Goal: Information Seeking & Learning: Learn about a topic

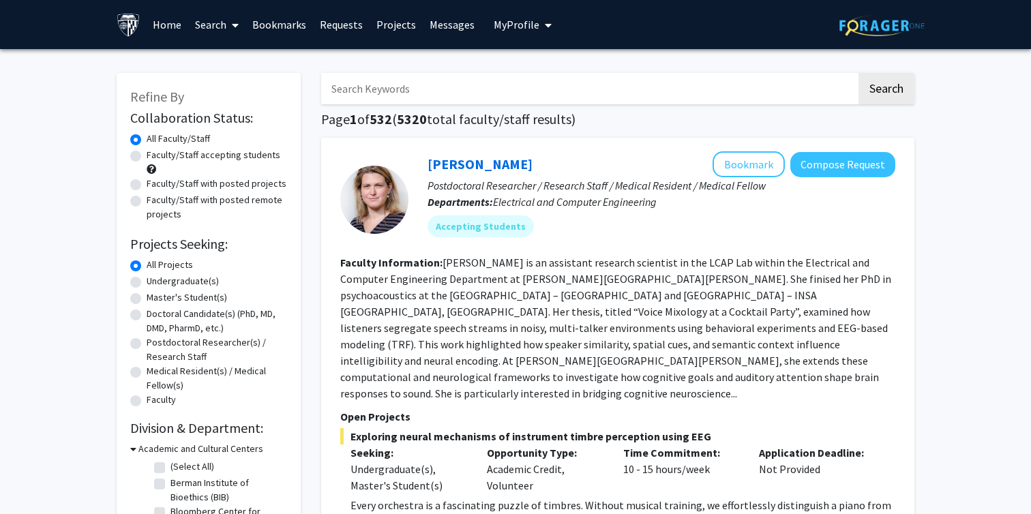
click at [183, 155] on label "Faculty/Staff accepting students" at bounding box center [214, 155] width 134 height 14
click at [155, 155] on input "Faculty/Staff accepting students" at bounding box center [151, 152] width 9 height 9
radio input "true"
click at [495, 103] on input "Search Keywords" at bounding box center [588, 88] width 535 height 31
type input "pediatrics"
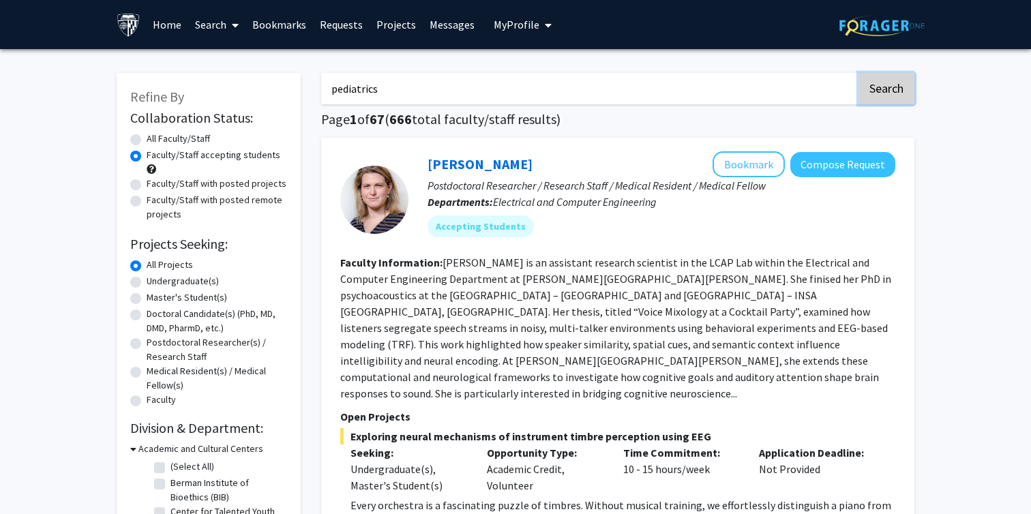
click at [894, 86] on button "Search" at bounding box center [887, 88] width 56 height 31
radio input "true"
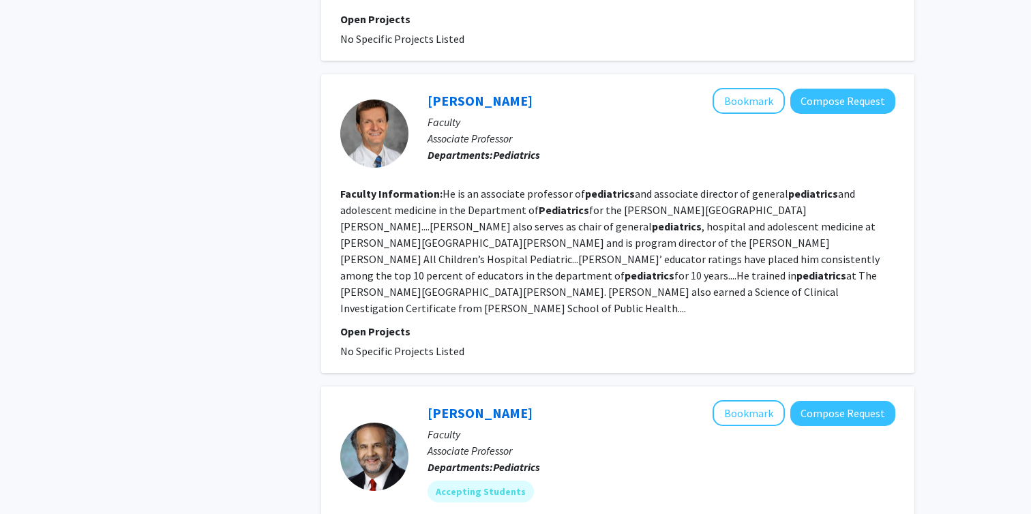
scroll to position [1474, 0]
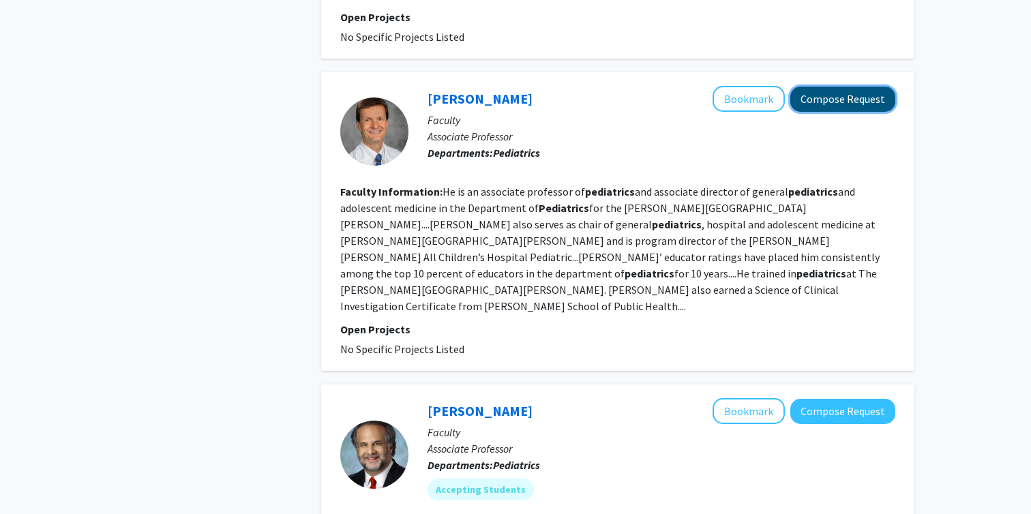
click at [846, 87] on button "Compose Request" at bounding box center [842, 99] width 105 height 25
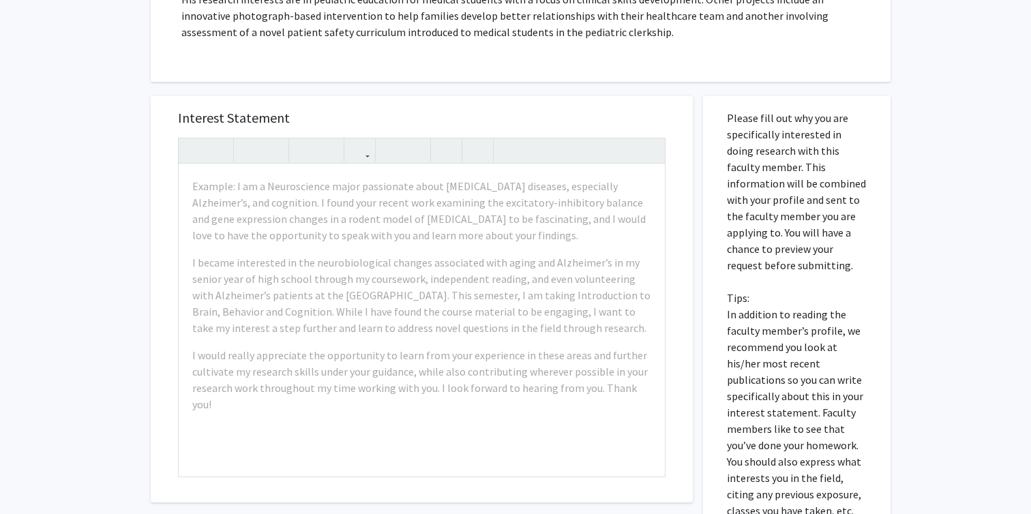
scroll to position [278, 0]
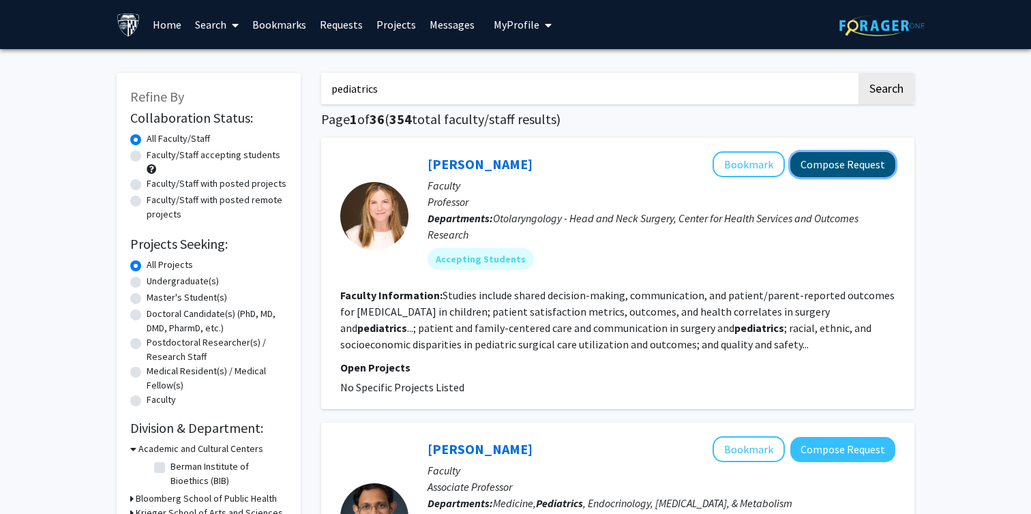
click at [867, 169] on button "Compose Request" at bounding box center [842, 164] width 105 height 25
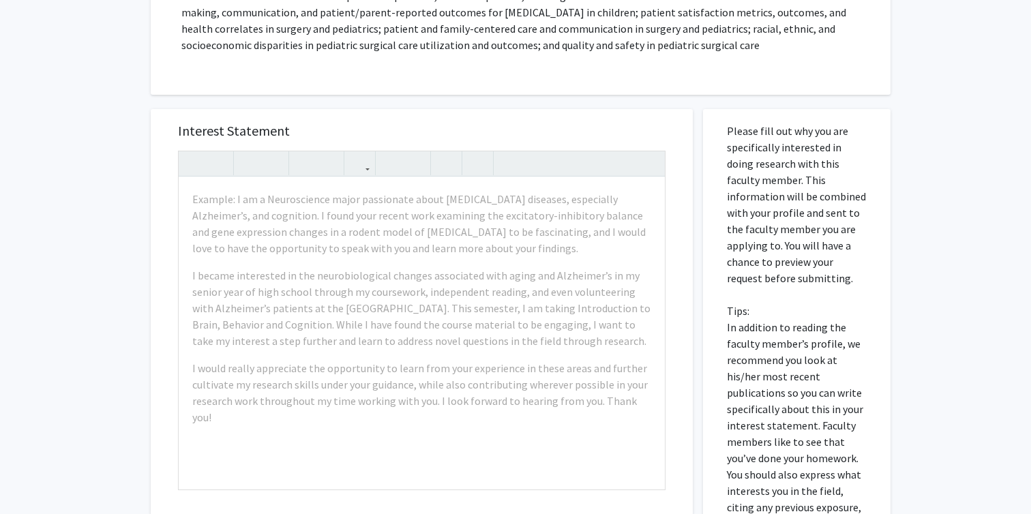
scroll to position [280, 0]
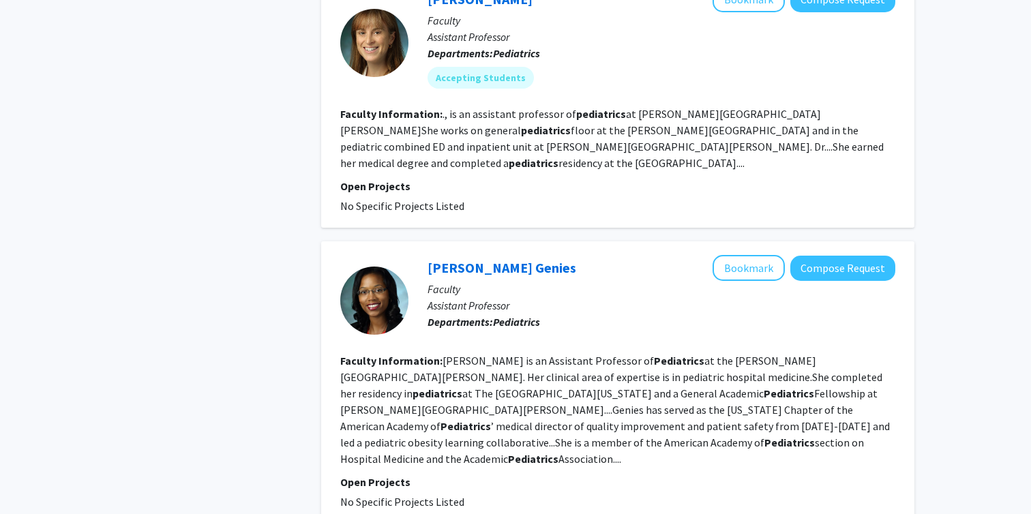
scroll to position [2709, 0]
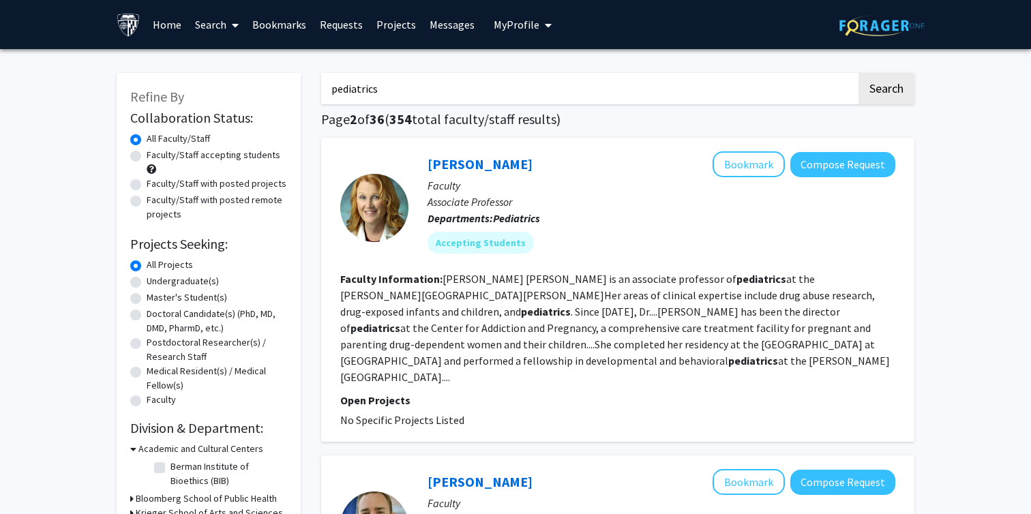
click at [196, 279] on label "Undergraduate(s)" at bounding box center [183, 281] width 72 height 14
click at [155, 279] on input "Undergraduate(s)" at bounding box center [151, 278] width 9 height 9
radio input "true"
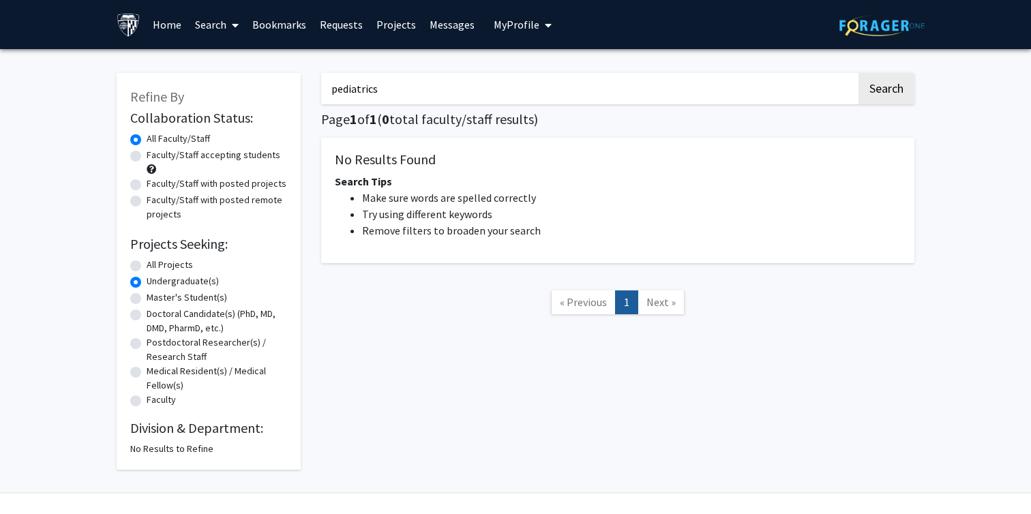
click at [158, 263] on label "All Projects" at bounding box center [170, 265] width 46 height 14
click at [155, 263] on input "All Projects" at bounding box center [151, 262] width 9 height 9
radio input "true"
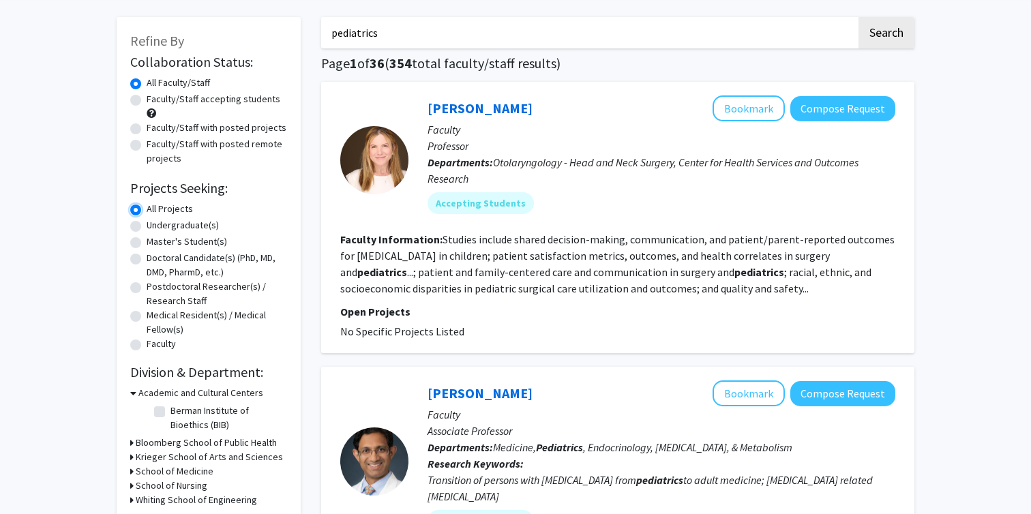
scroll to position [57, 0]
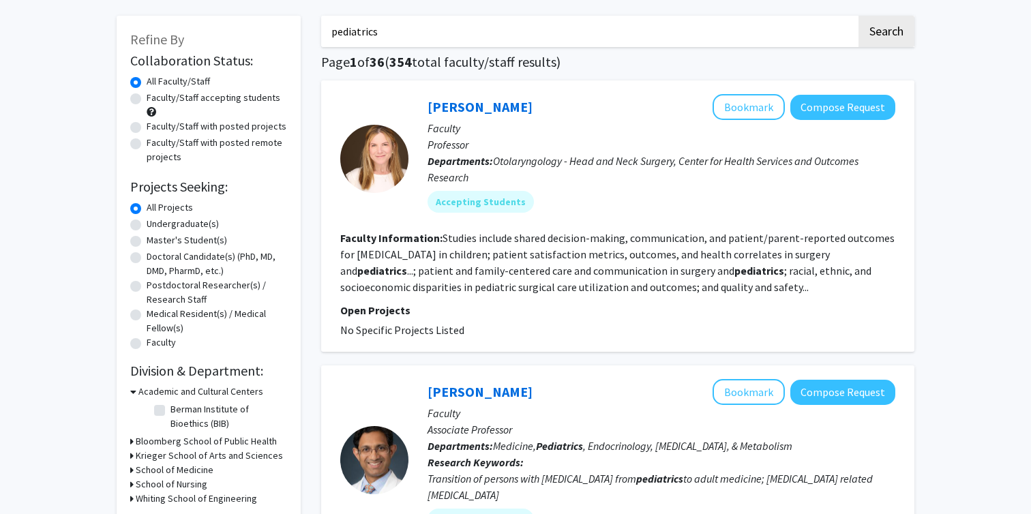
click at [172, 100] on label "Faculty/Staff accepting students" at bounding box center [214, 98] width 134 height 14
click at [155, 100] on input "Faculty/Staff accepting students" at bounding box center [151, 95] width 9 height 9
radio input "true"
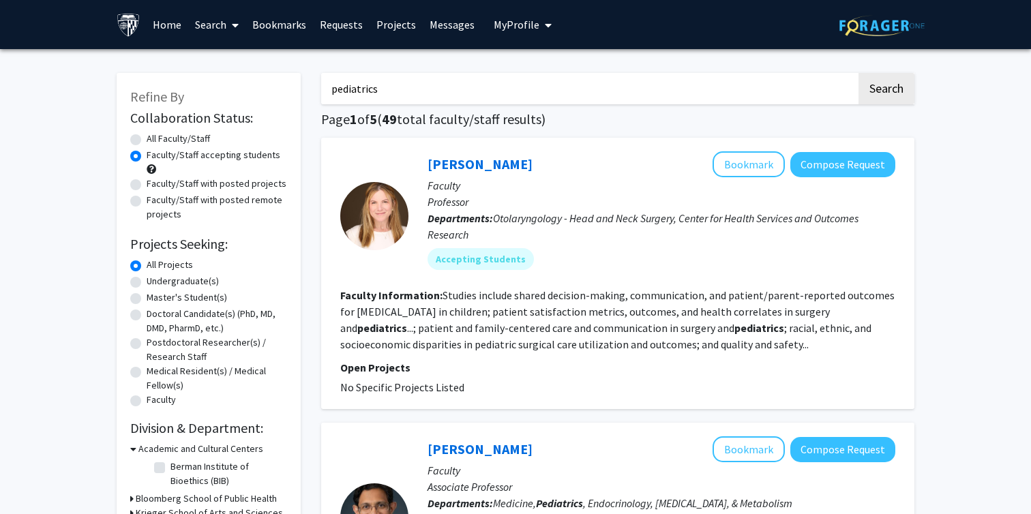
click at [158, 282] on label "Undergraduate(s)" at bounding box center [183, 281] width 72 height 14
click at [155, 282] on input "Undergraduate(s)" at bounding box center [151, 278] width 9 height 9
radio input "true"
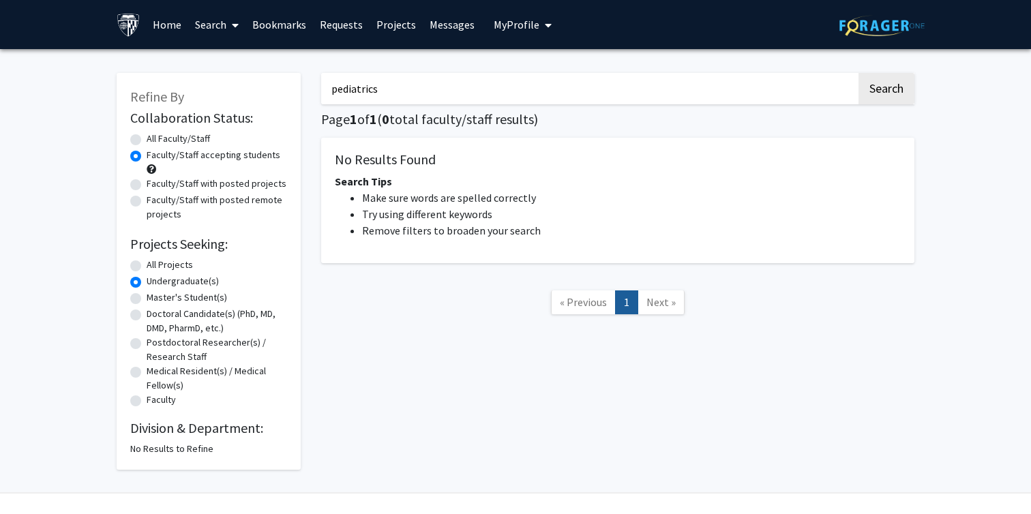
click at [166, 302] on label "Master's Student(s)" at bounding box center [187, 297] width 80 height 14
click at [155, 299] on input "Master's Student(s)" at bounding box center [151, 294] width 9 height 9
radio input "true"
click at [172, 320] on label "Doctoral Candidate(s) (PhD, MD, DMD, PharmD, etc.)" at bounding box center [217, 321] width 140 height 29
click at [155, 316] on input "Doctoral Candidate(s) (PhD, MD, DMD, PharmD, etc.)" at bounding box center [151, 311] width 9 height 9
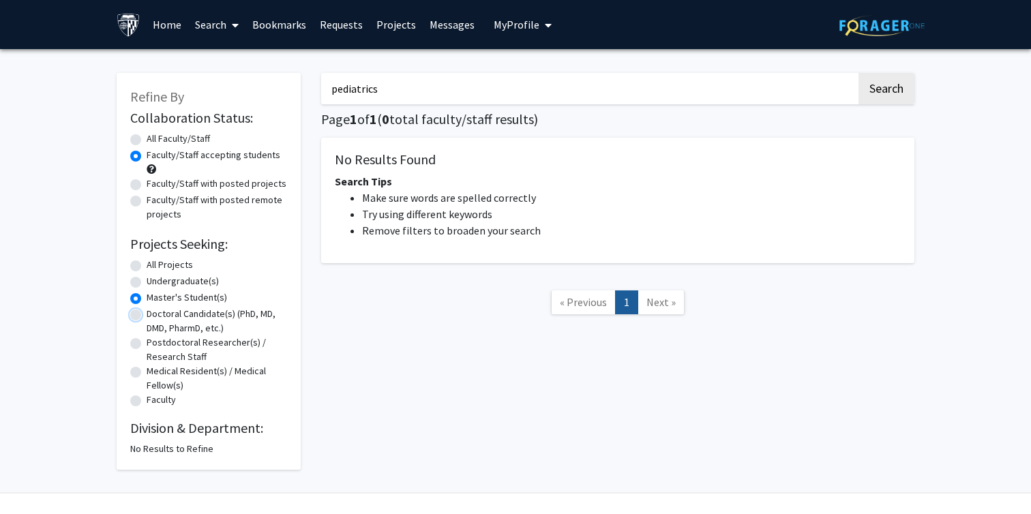
radio input "true"
click at [162, 402] on label "Faculty" at bounding box center [161, 400] width 29 height 14
click at [155, 402] on input "Faculty" at bounding box center [151, 397] width 9 height 9
radio input "true"
click at [192, 271] on label "All Projects" at bounding box center [170, 265] width 46 height 14
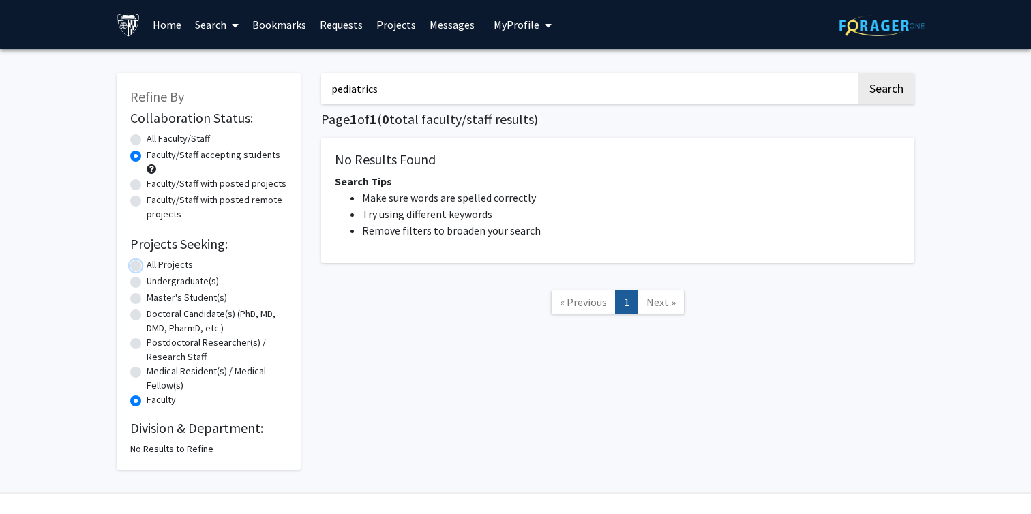
click at [155, 267] on input "All Projects" at bounding box center [151, 262] width 9 height 9
radio input "true"
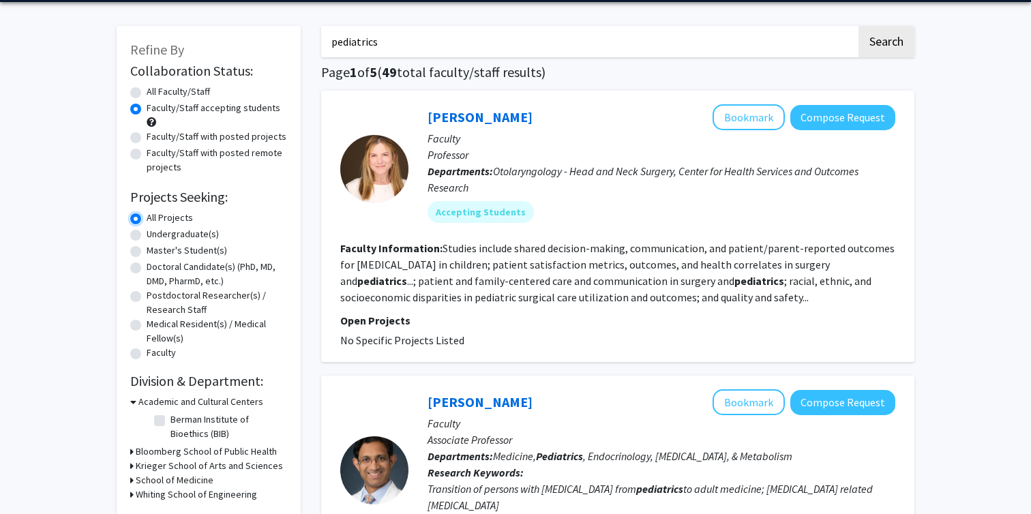
scroll to position [49, 0]
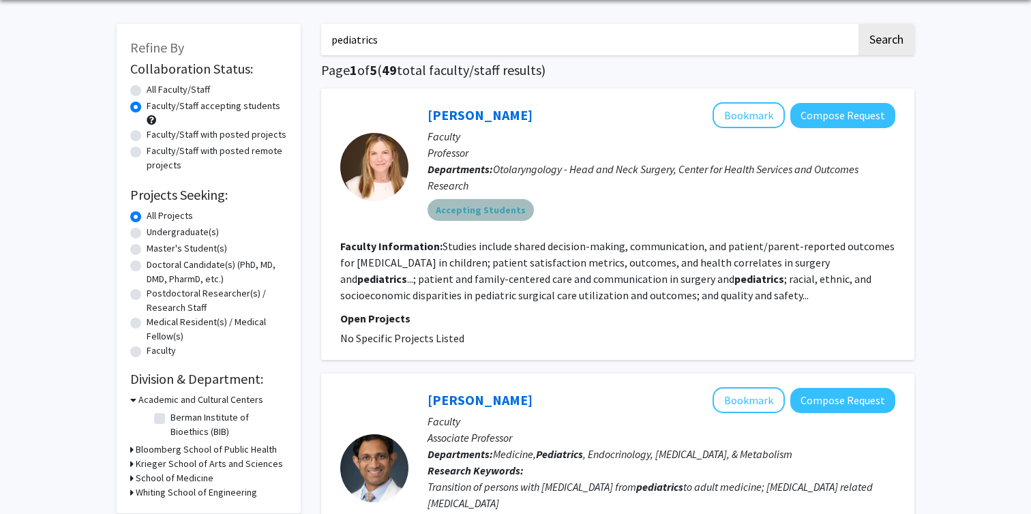
click at [496, 209] on mat-chip "Accepting Students" at bounding box center [481, 210] width 106 height 22
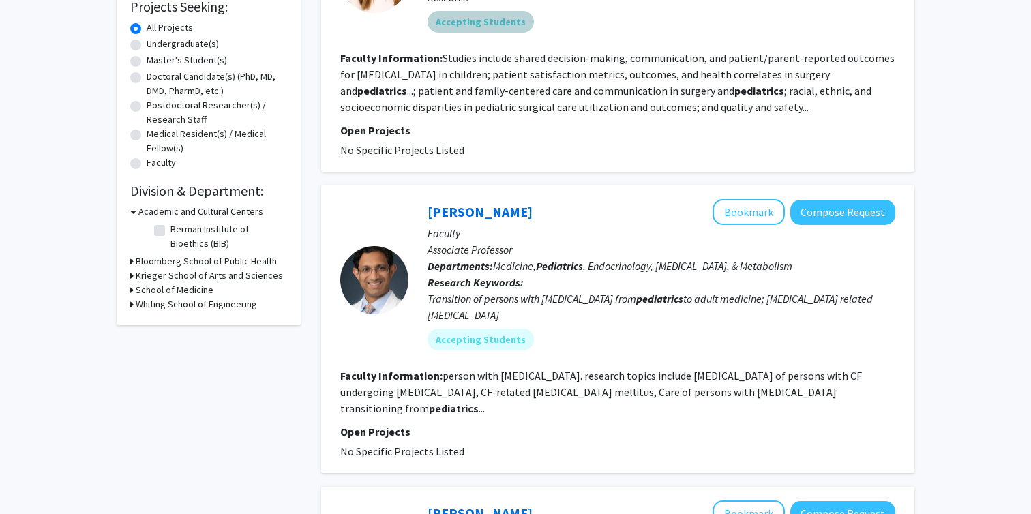
scroll to position [0, 0]
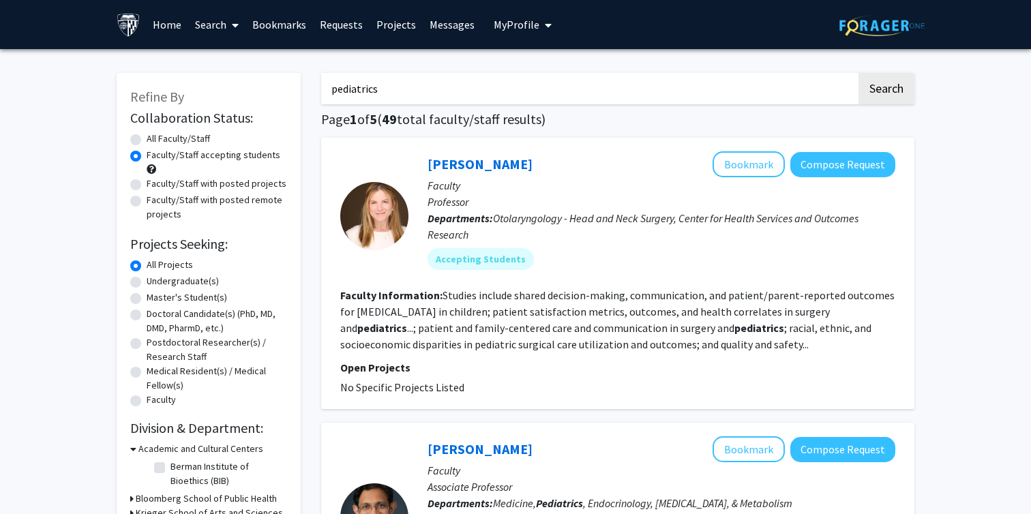
click at [519, 85] on input "pediatrics" at bounding box center [588, 88] width 535 height 31
type input "pediatrics asthma"
click at [859, 73] on button "Search" at bounding box center [887, 88] width 56 height 31
radio input "true"
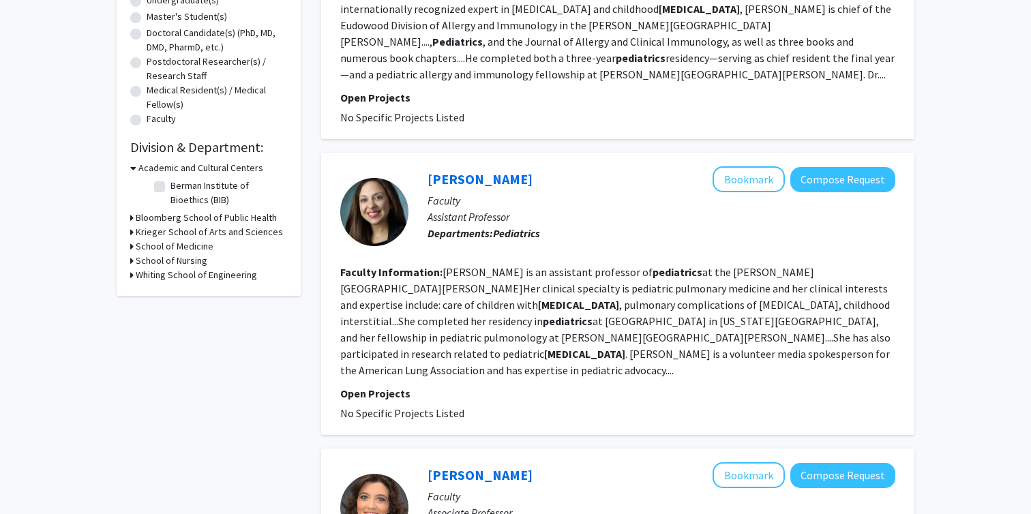
scroll to position [282, 0]
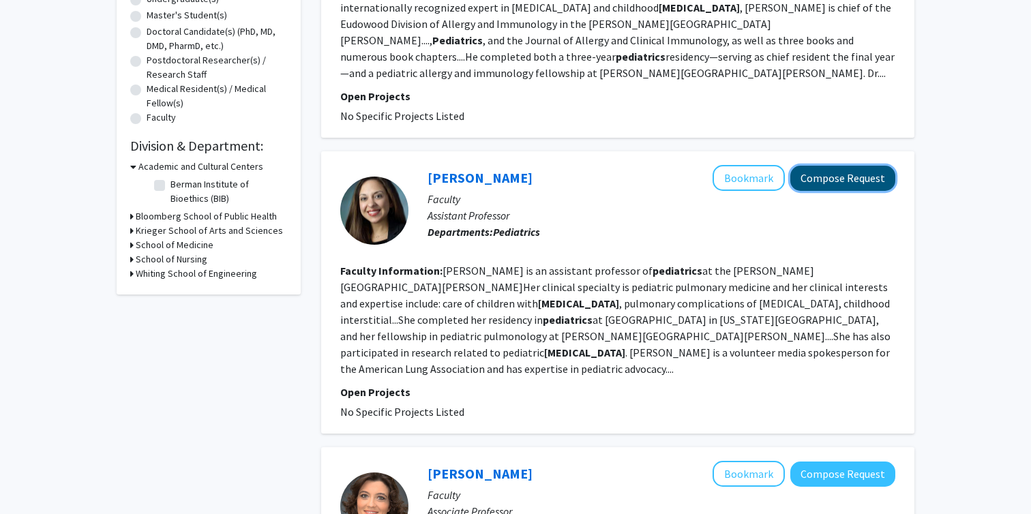
click at [851, 166] on button "Compose Request" at bounding box center [842, 178] width 105 height 25
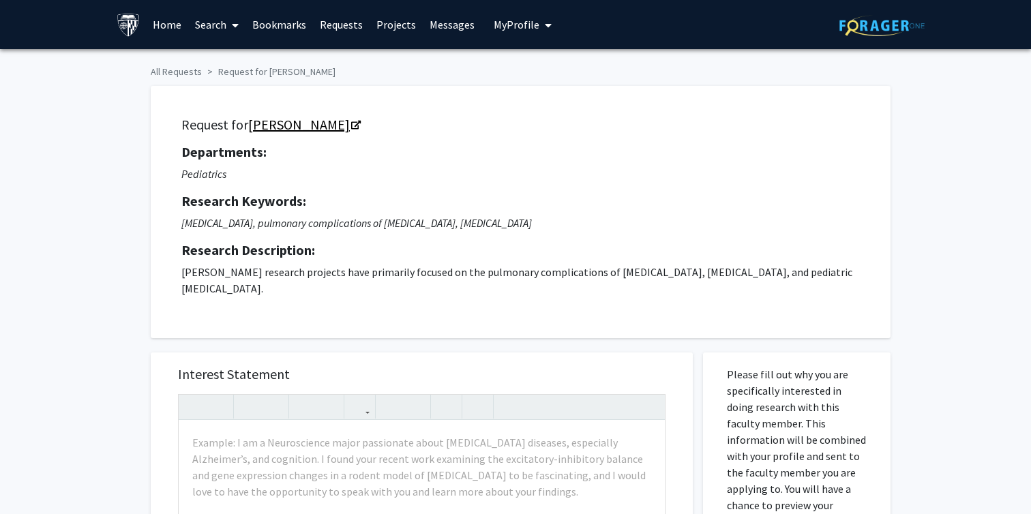
click at [312, 122] on link "Christy Sadreameli" at bounding box center [303, 124] width 111 height 17
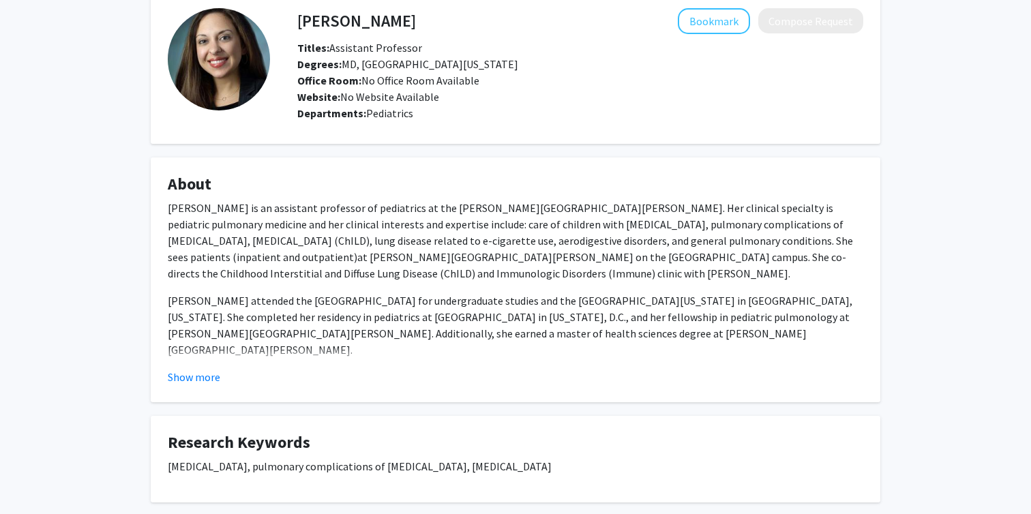
scroll to position [69, 0]
click at [210, 381] on button "Show more" at bounding box center [194, 376] width 53 height 16
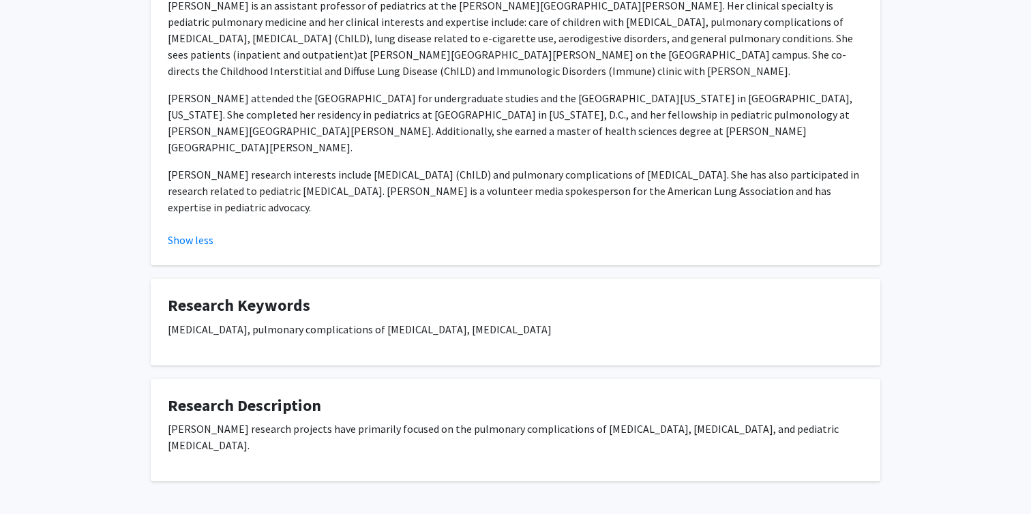
scroll to position [0, 0]
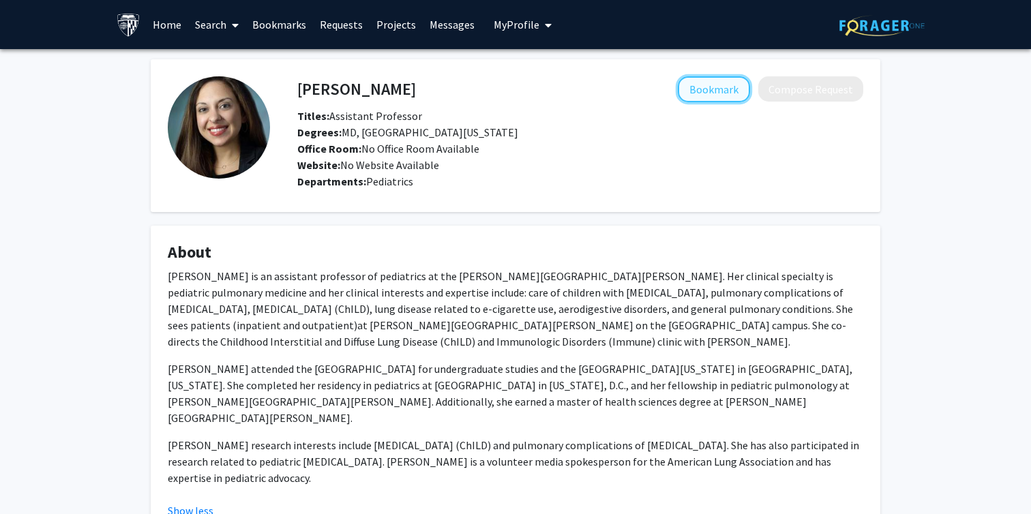
click at [706, 88] on button "Bookmark" at bounding box center [714, 89] width 72 height 26
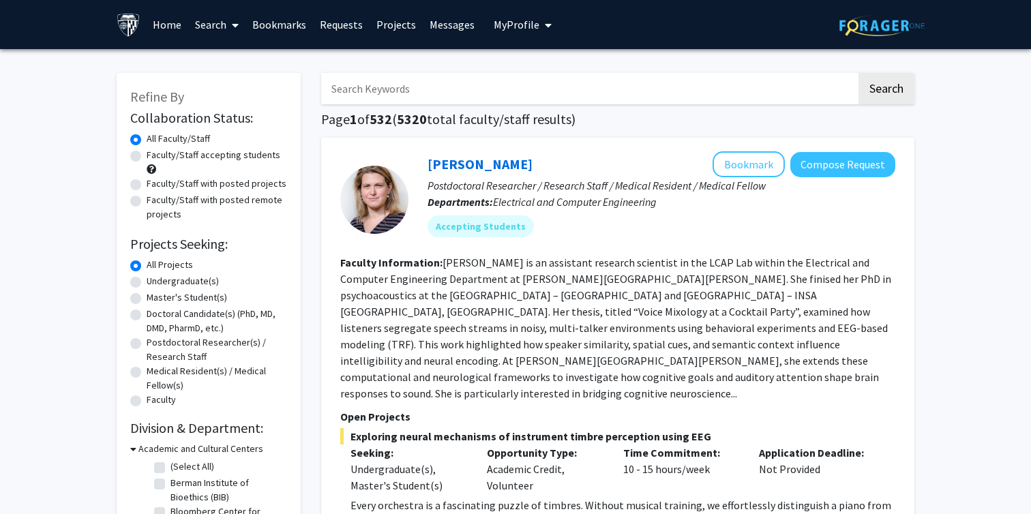
click at [206, 165] on div "Faculty/Staff accepting students" at bounding box center [208, 162] width 157 height 29
click at [217, 154] on label "Faculty/Staff accepting students" at bounding box center [214, 155] width 134 height 14
click at [155, 154] on input "Faculty/Staff accepting students" at bounding box center [151, 152] width 9 height 9
radio input "true"
click at [454, 80] on input "Search Keywords" at bounding box center [588, 88] width 535 height 31
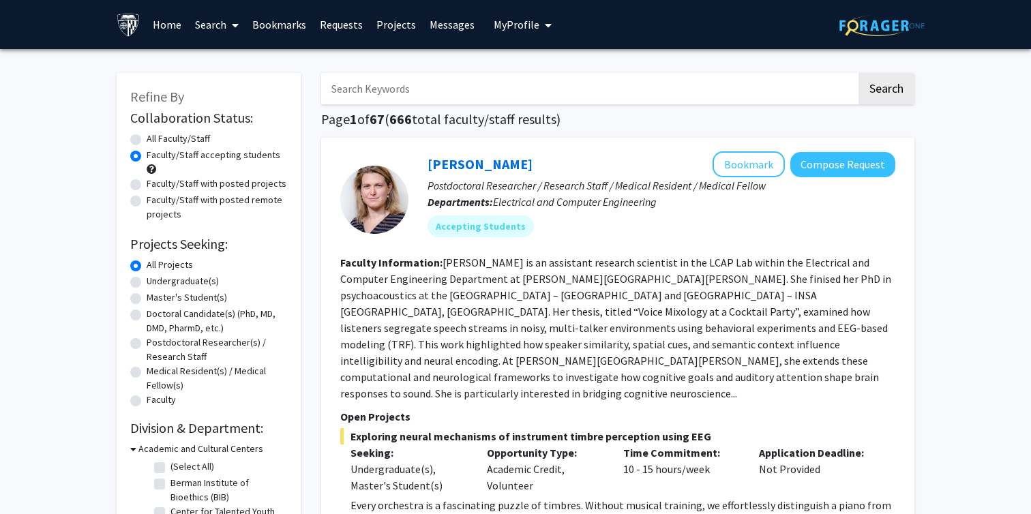
type input "pediatrics"
click at [872, 80] on button "Search" at bounding box center [887, 88] width 56 height 31
radio input "true"
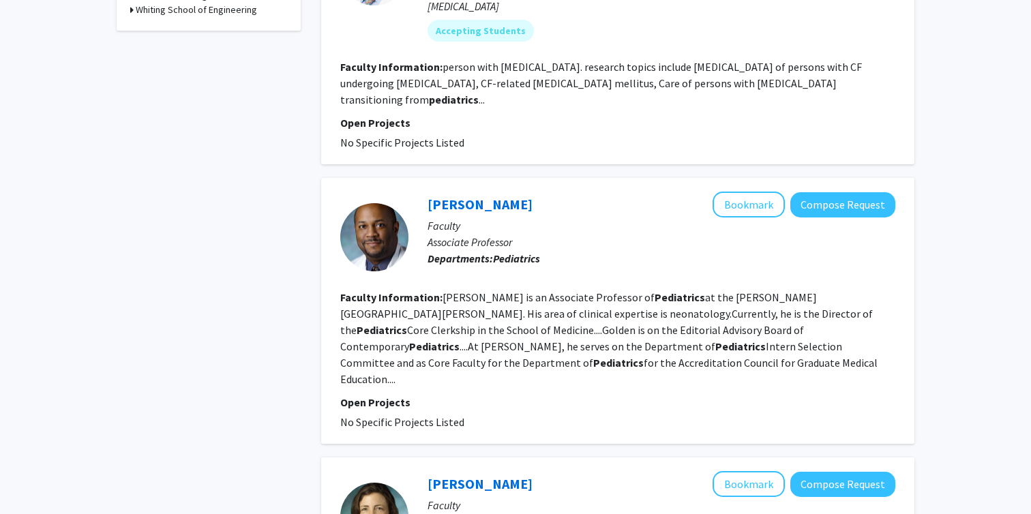
scroll to position [558, 0]
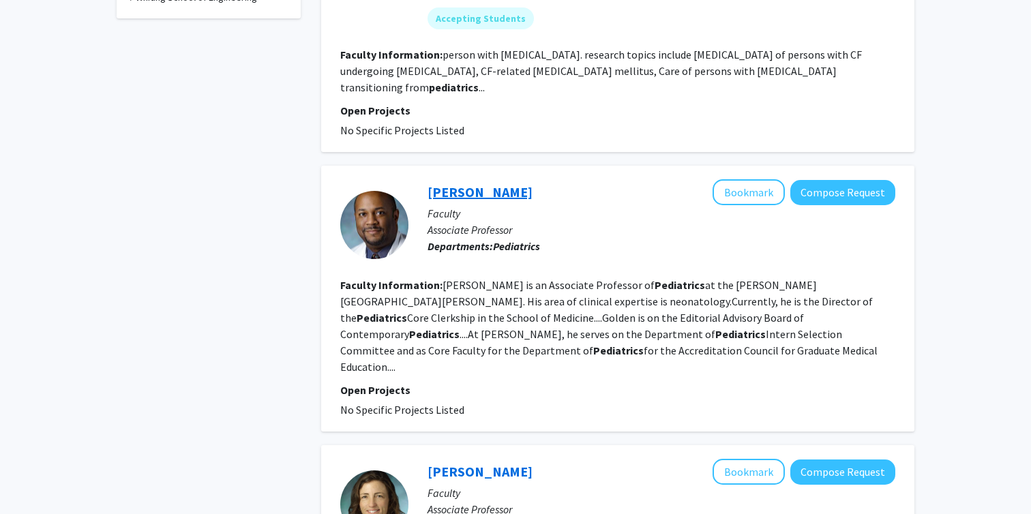
click at [508, 183] on link "Christopher Golden" at bounding box center [480, 191] width 105 height 17
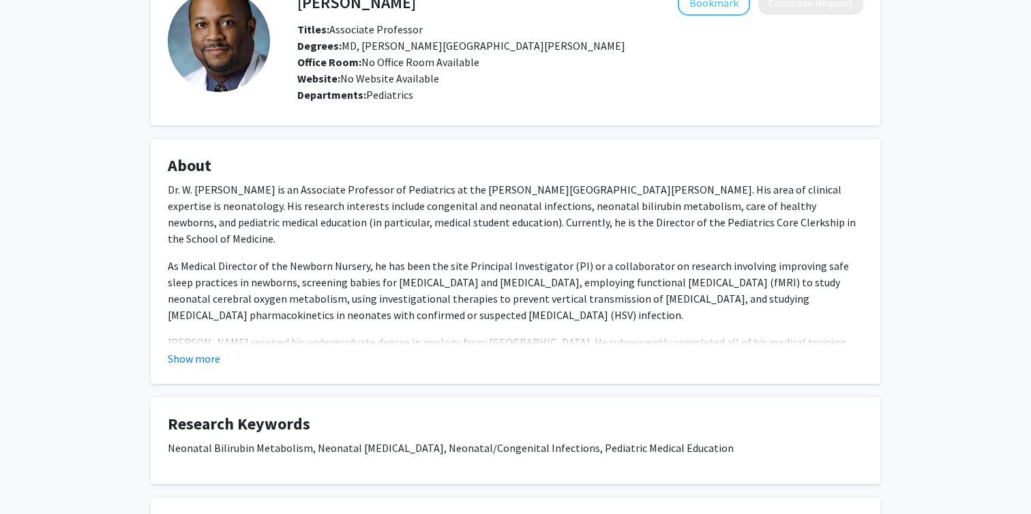
scroll to position [102, 0]
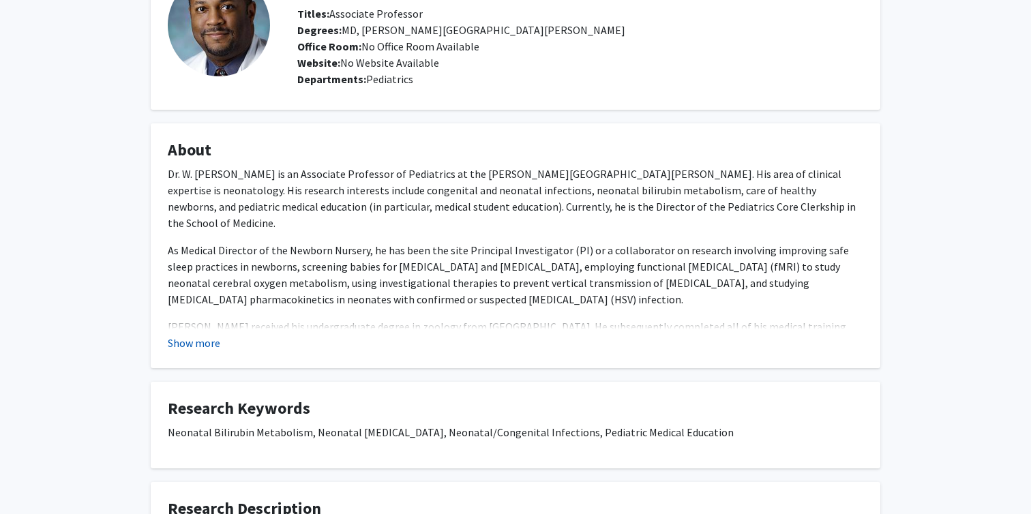
click at [187, 344] on button "Show more" at bounding box center [194, 343] width 53 height 16
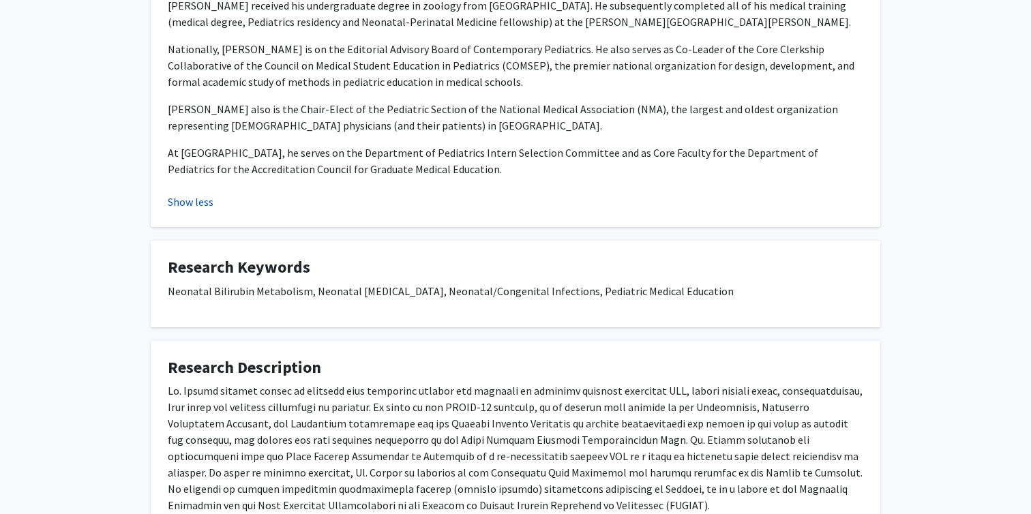
scroll to position [520, 0]
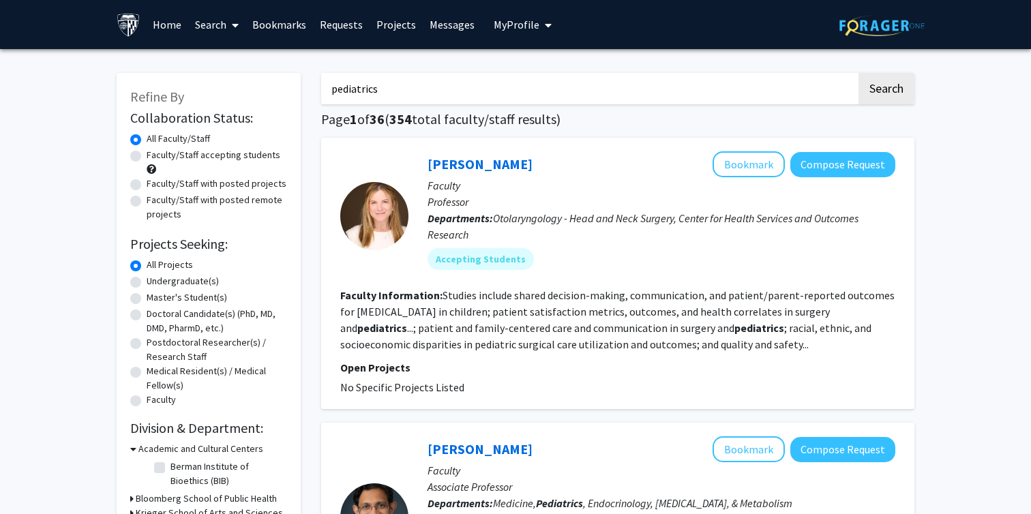
click at [218, 147] on div "All Faculty/Staff" at bounding box center [208, 140] width 157 height 16
click at [218, 159] on label "Faculty/Staff accepting students" at bounding box center [214, 155] width 134 height 14
click at [155, 157] on input "Faculty/Staff accepting students" at bounding box center [151, 152] width 9 height 9
radio input "true"
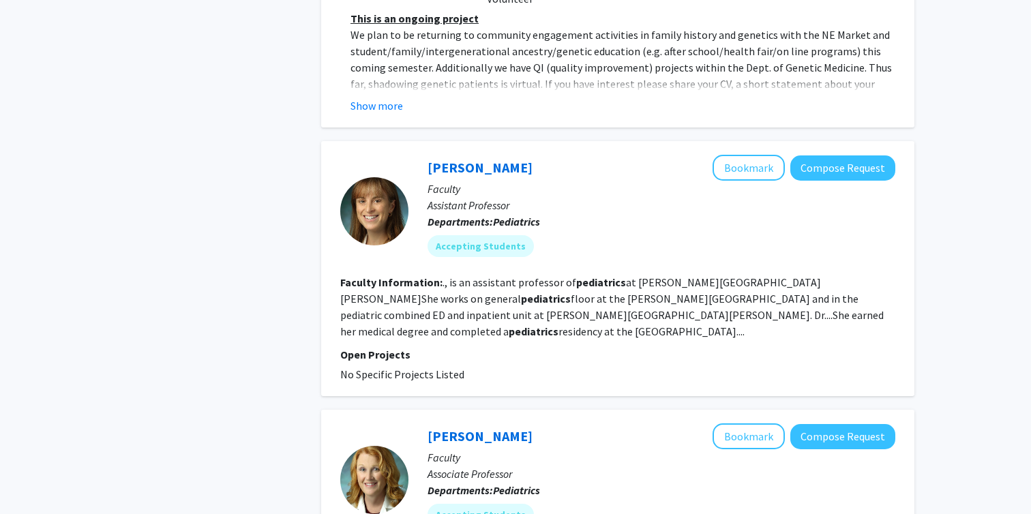
scroll to position [1410, 0]
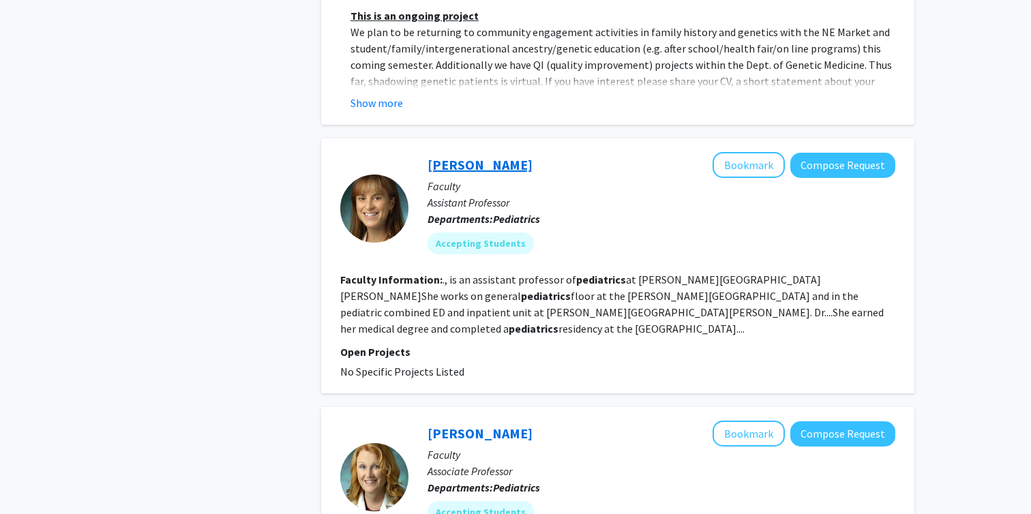
click at [480, 156] on link "Rachel Cane" at bounding box center [480, 164] width 105 height 17
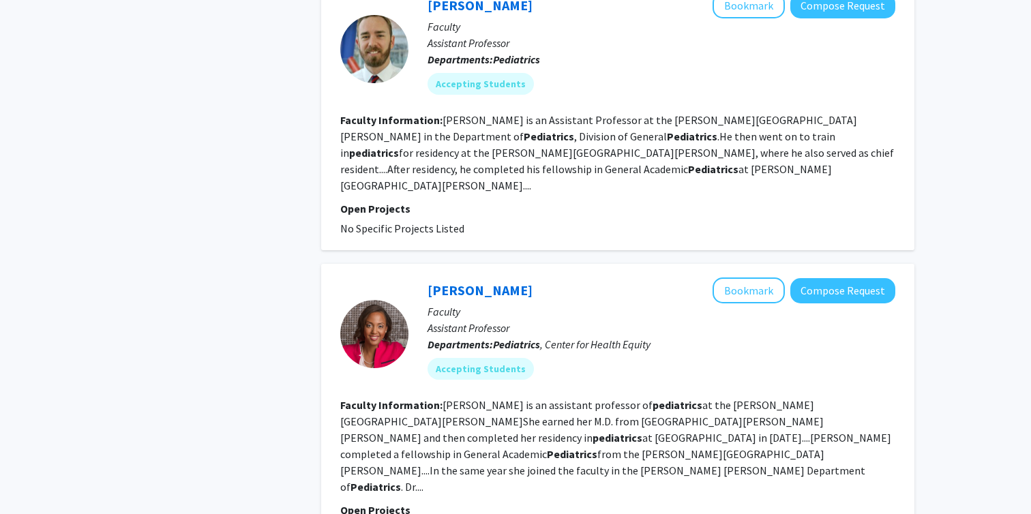
scroll to position [2158, 0]
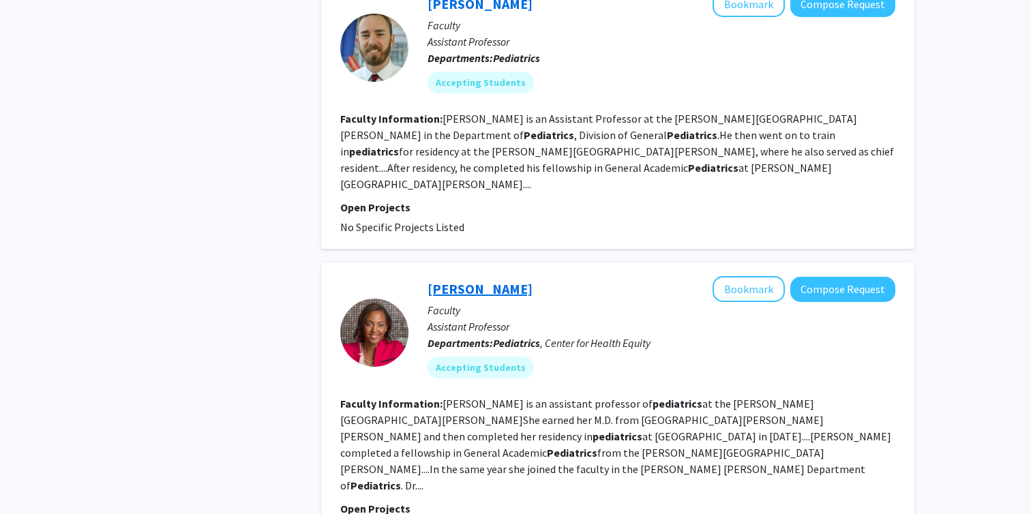
click at [491, 280] on link "Nakiya Showell" at bounding box center [480, 288] width 105 height 17
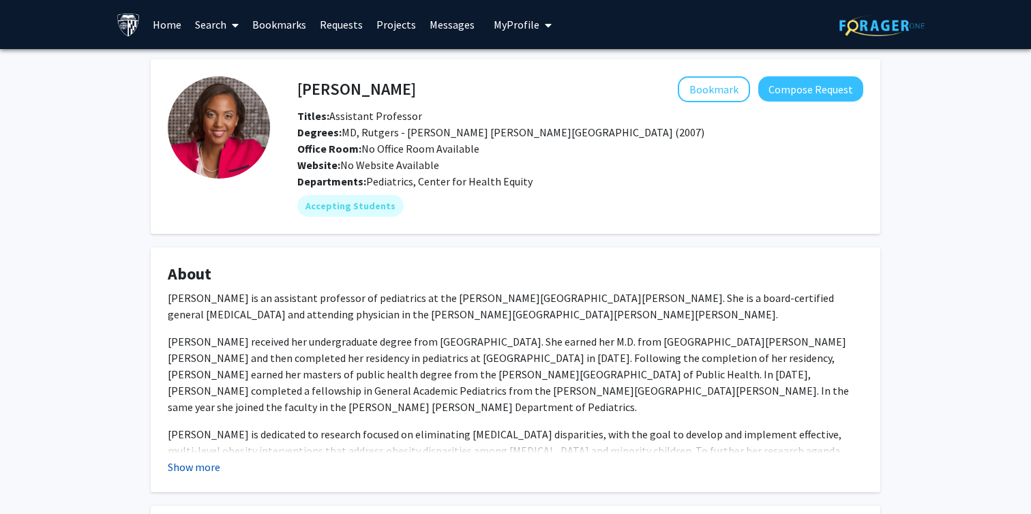
click at [212, 466] on button "Show more" at bounding box center [194, 467] width 53 height 16
